Goal: Find contact information: Find contact information

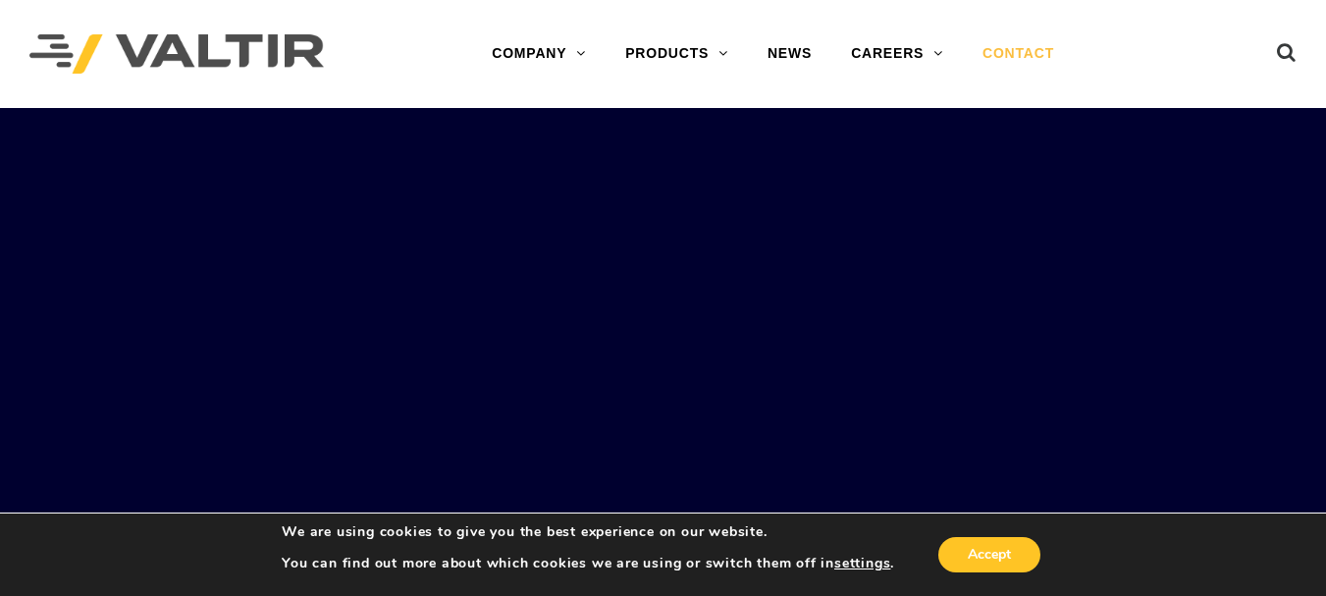
click at [1021, 55] on link "CONTACT" at bounding box center [1018, 53] width 111 height 39
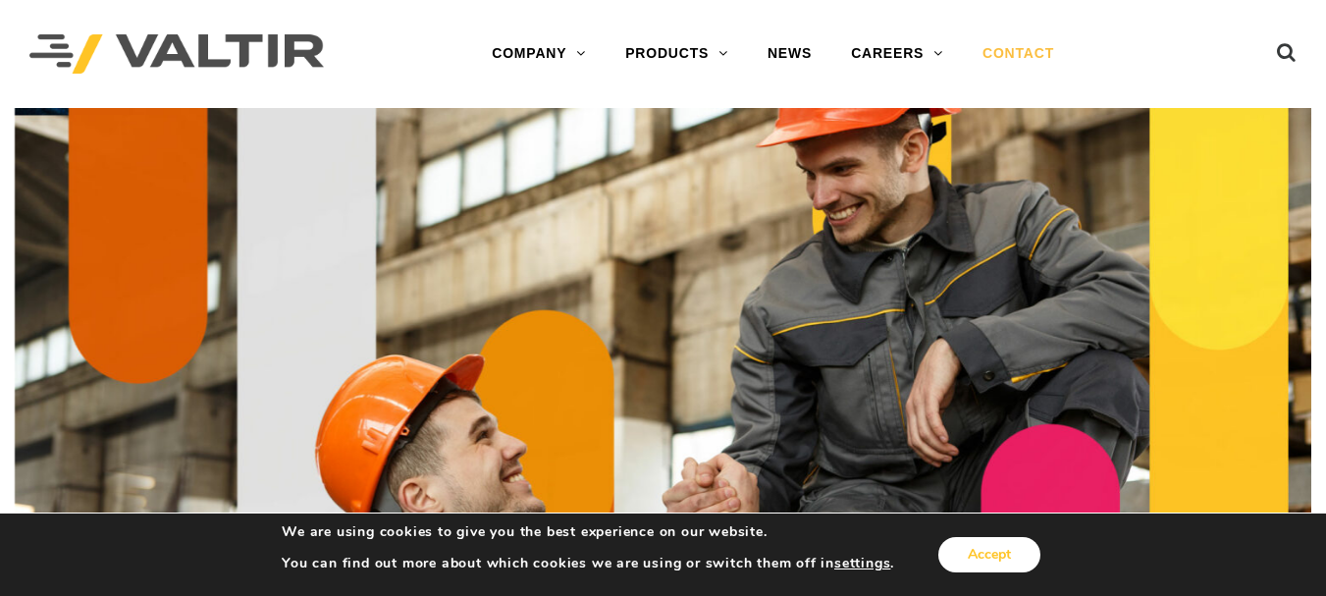
click at [984, 557] on button "Accept" at bounding box center [989, 554] width 102 height 35
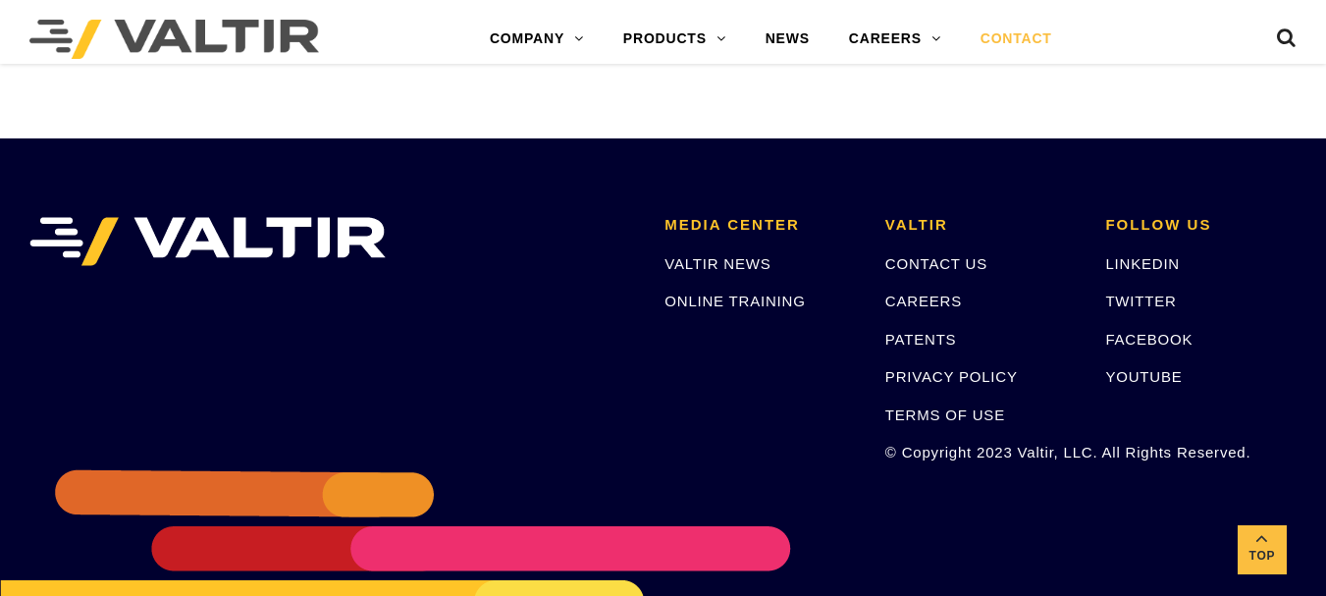
scroll to position [2696, 0]
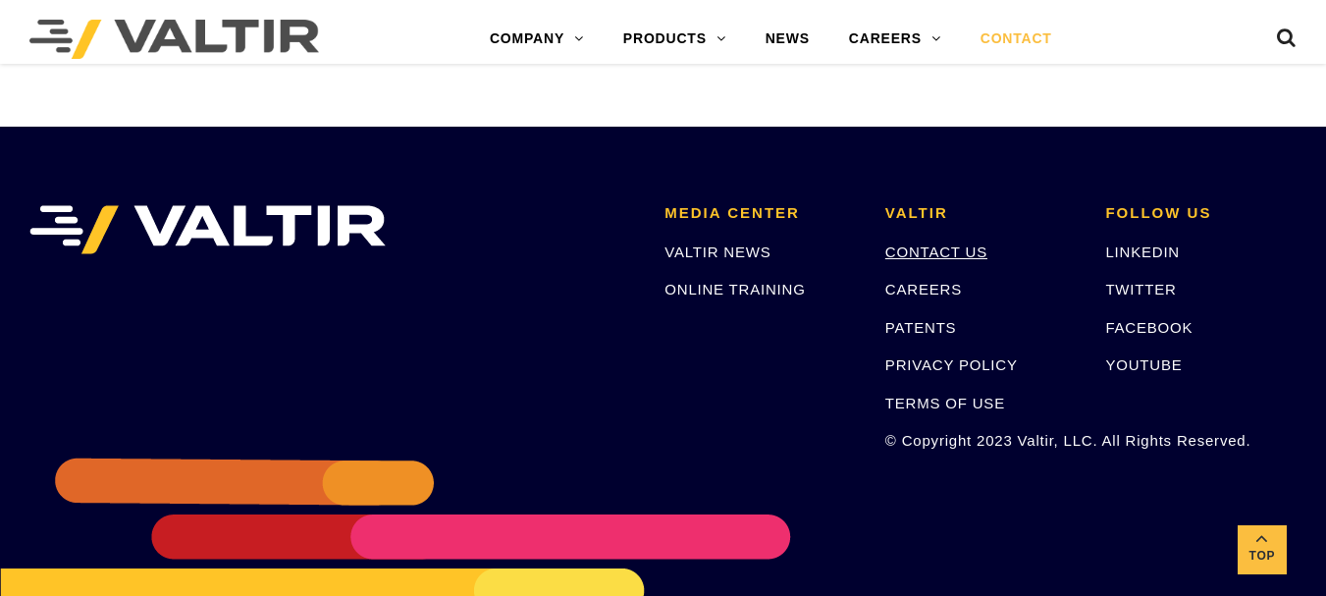
click at [935, 247] on link "CONTACT US" at bounding box center [936, 251] width 102 height 17
